Goal: Communication & Community: Answer question/provide support

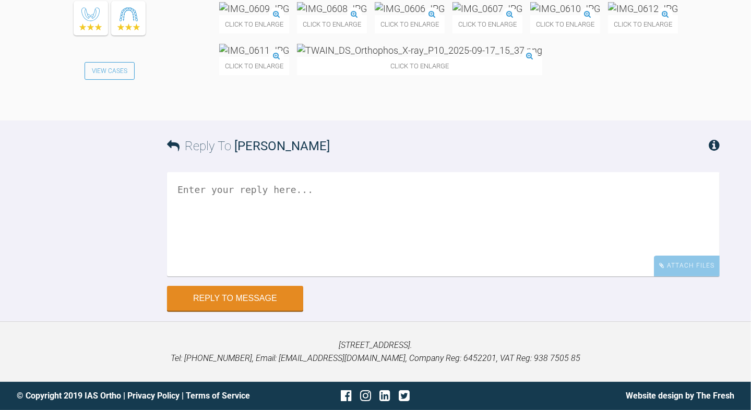
scroll to position [12129, 0]
click at [542, 57] on img at bounding box center [419, 50] width 245 height 13
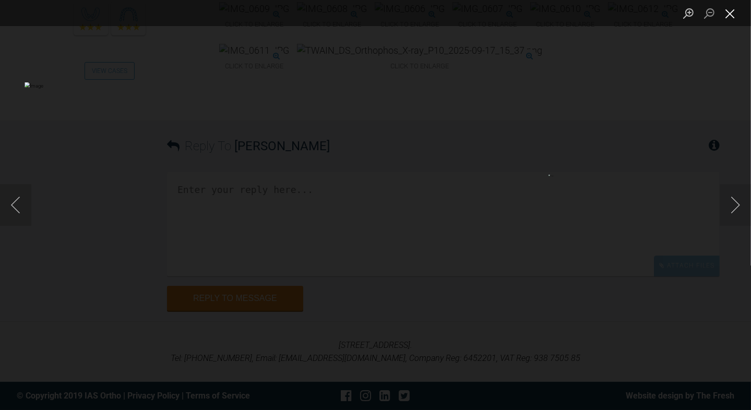
click at [728, 11] on button "Close lightbox" at bounding box center [730, 13] width 21 height 18
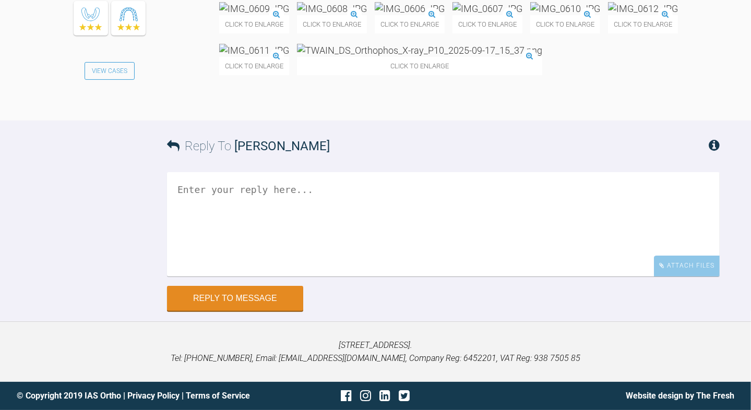
click at [247, 15] on img at bounding box center [254, 8] width 70 height 13
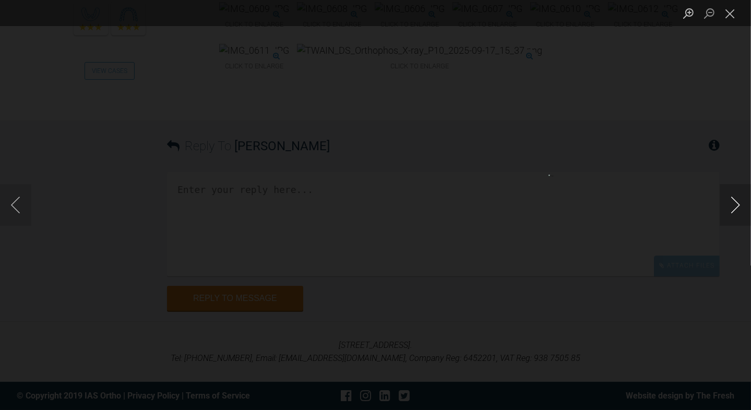
click at [728, 215] on button "Next image" at bounding box center [735, 205] width 31 height 42
click at [727, 13] on button "Close lightbox" at bounding box center [730, 13] width 21 height 18
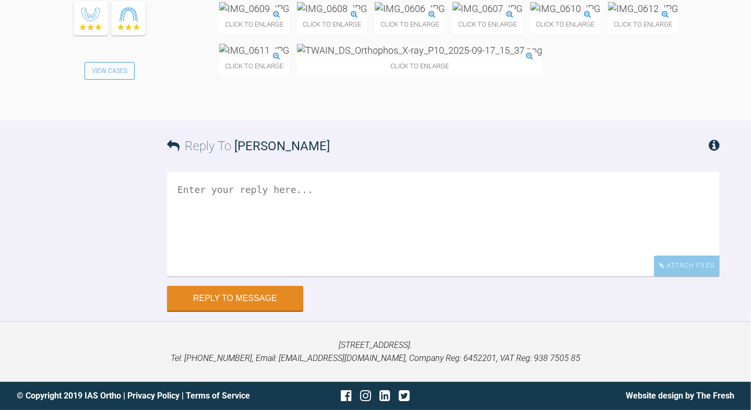
scroll to position [12211, 0]
click at [302, 277] on textarea at bounding box center [443, 224] width 553 height 104
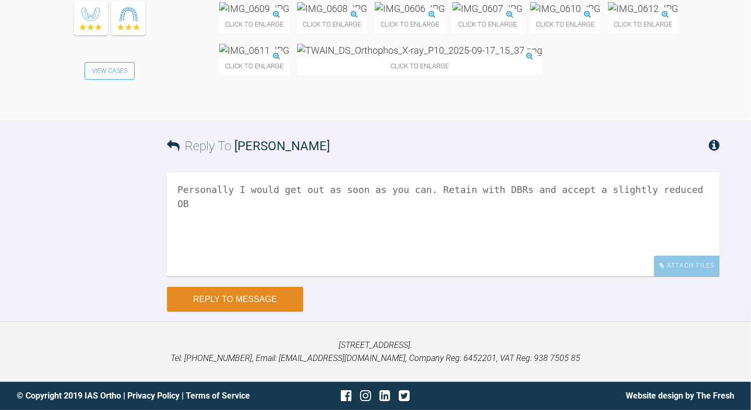
type textarea "Personally I would get out as soon as you can. Retain with DBRs and accept a sl…"
click at [252, 303] on button "Reply to Message" at bounding box center [235, 299] width 136 height 25
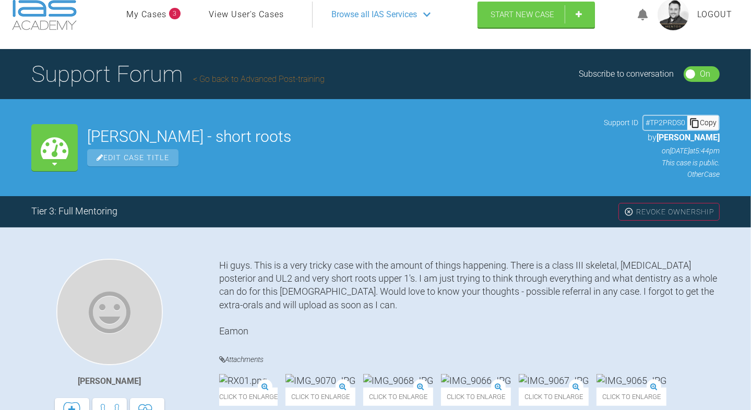
scroll to position [0, 0]
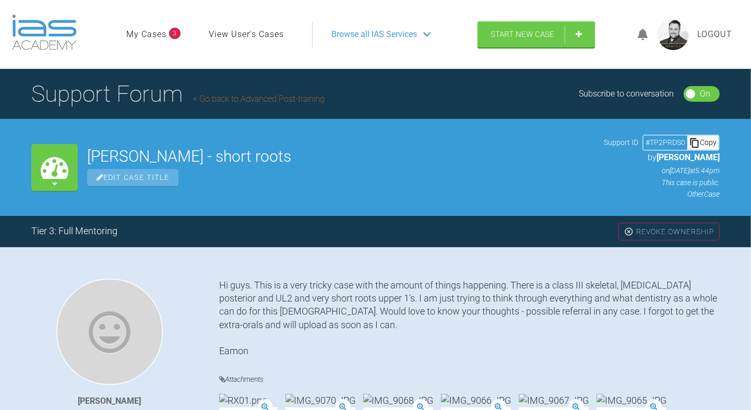
click at [248, 102] on link "Go back to Advanced Post-training" at bounding box center [259, 99] width 132 height 10
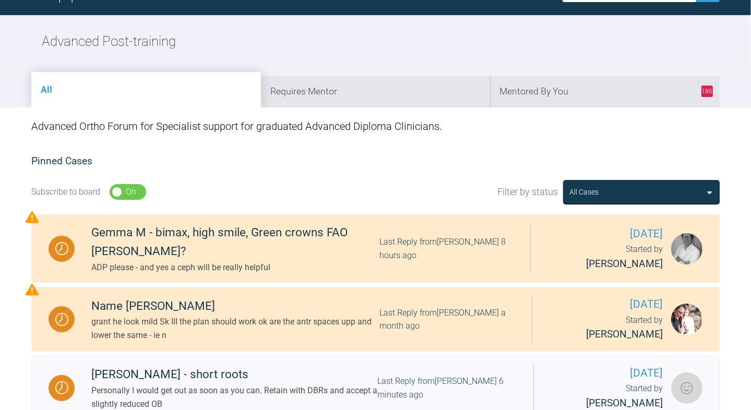
scroll to position [104, 0]
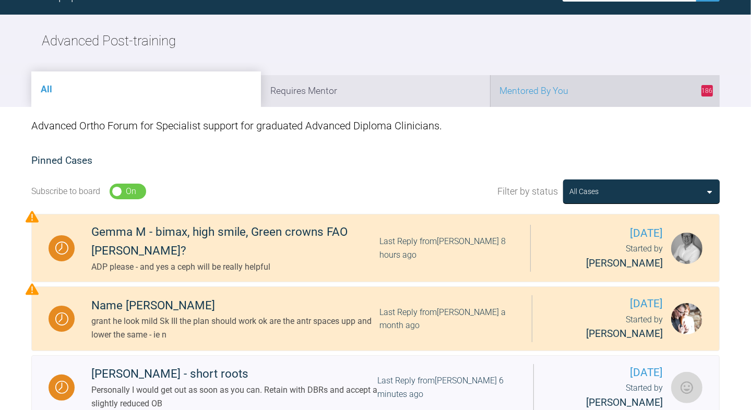
click at [578, 85] on li "186 Mentored By You" at bounding box center [605, 91] width 230 height 32
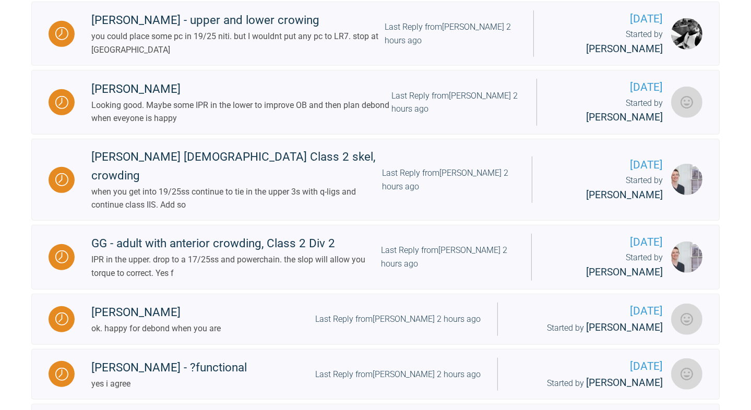
scroll to position [0, 0]
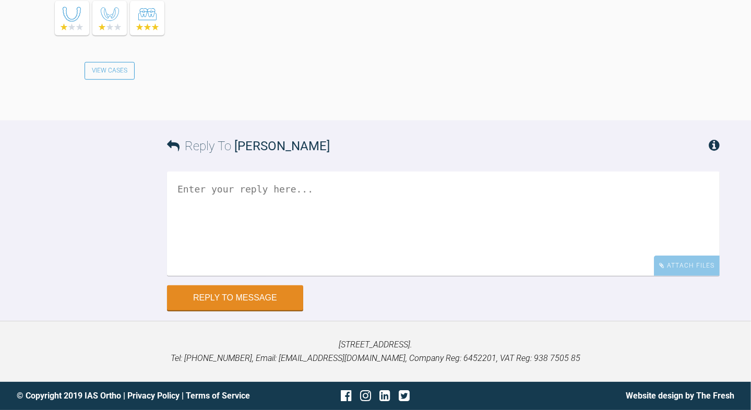
scroll to position [5125, 0]
